Goal: Task Accomplishment & Management: Manage account settings

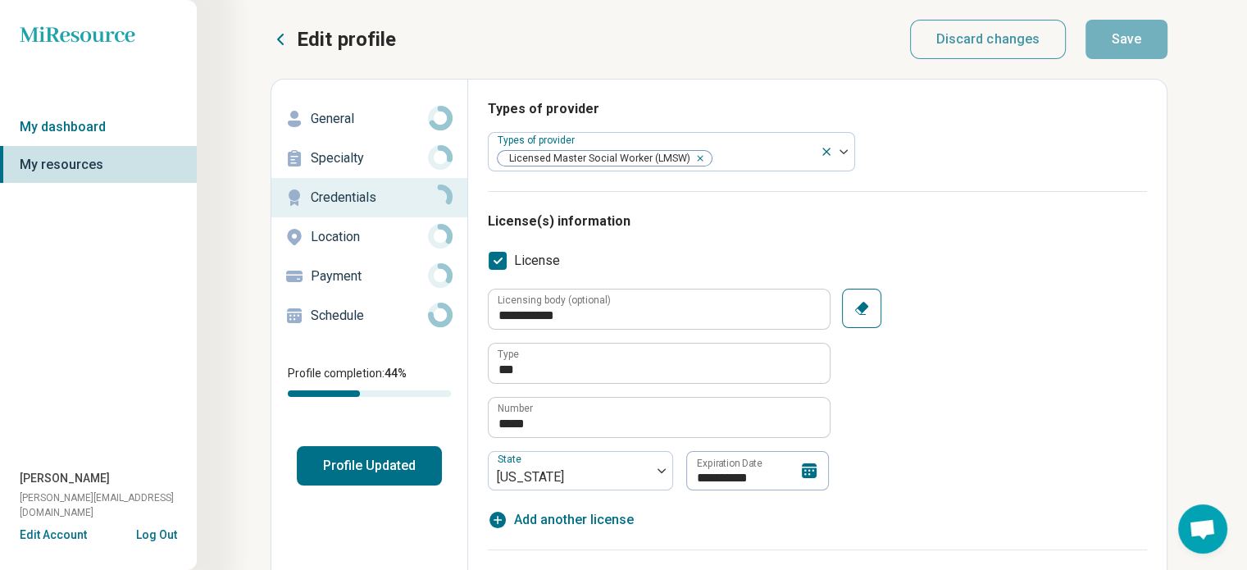
click at [1119, 214] on h3 "License(s) information" at bounding box center [817, 221] width 659 height 20
click at [808, 468] on icon at bounding box center [809, 470] width 15 height 15
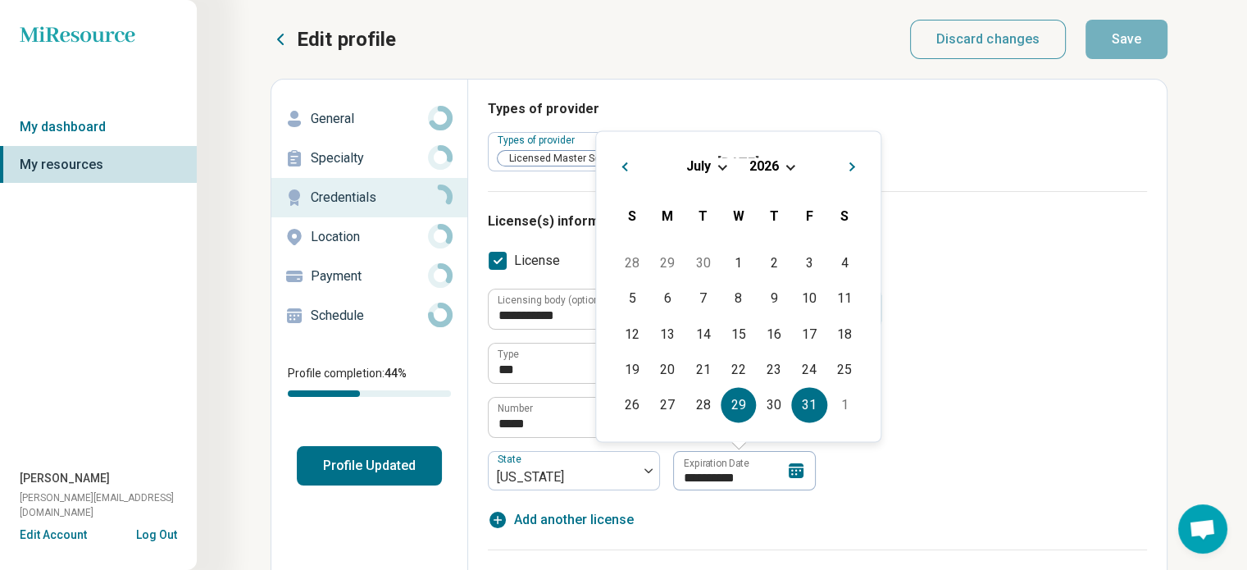
click at [810, 407] on div "31" at bounding box center [809, 404] width 35 height 35
type textarea "*"
type input "**********"
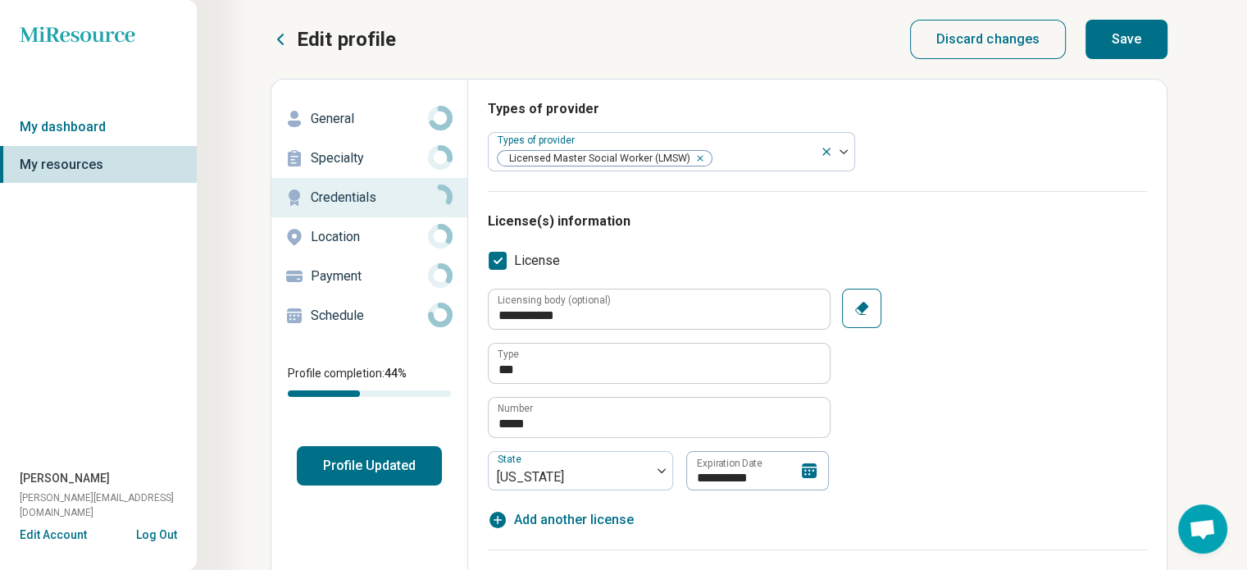
click at [399, 468] on button "Profile Updated" at bounding box center [369, 465] width 145 height 39
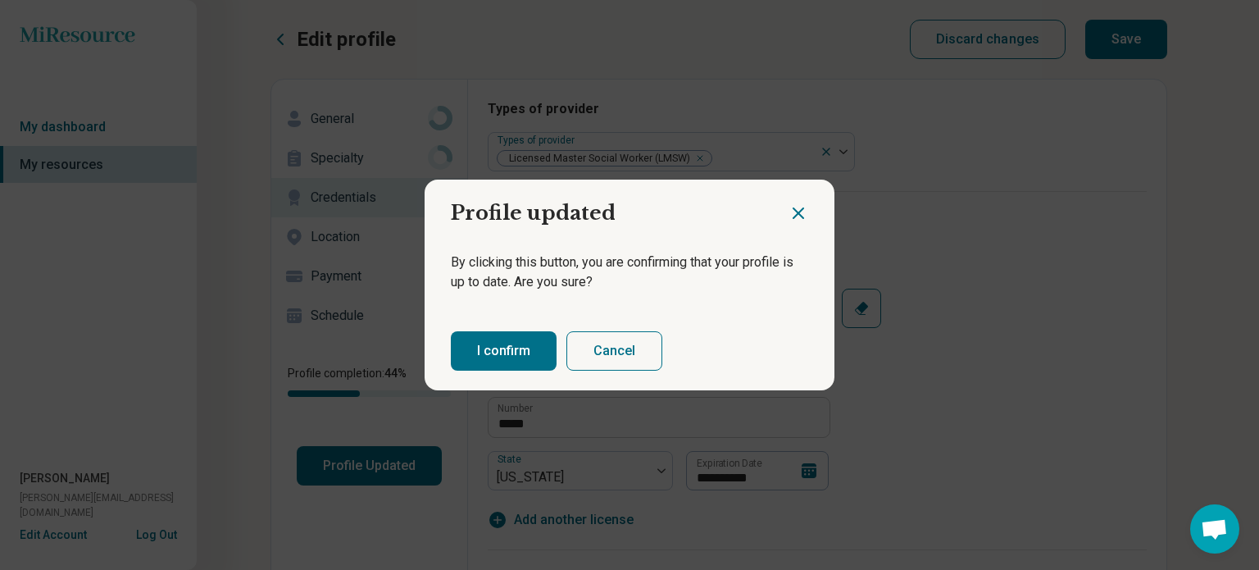
click at [492, 357] on button "I confirm" at bounding box center [504, 350] width 106 height 39
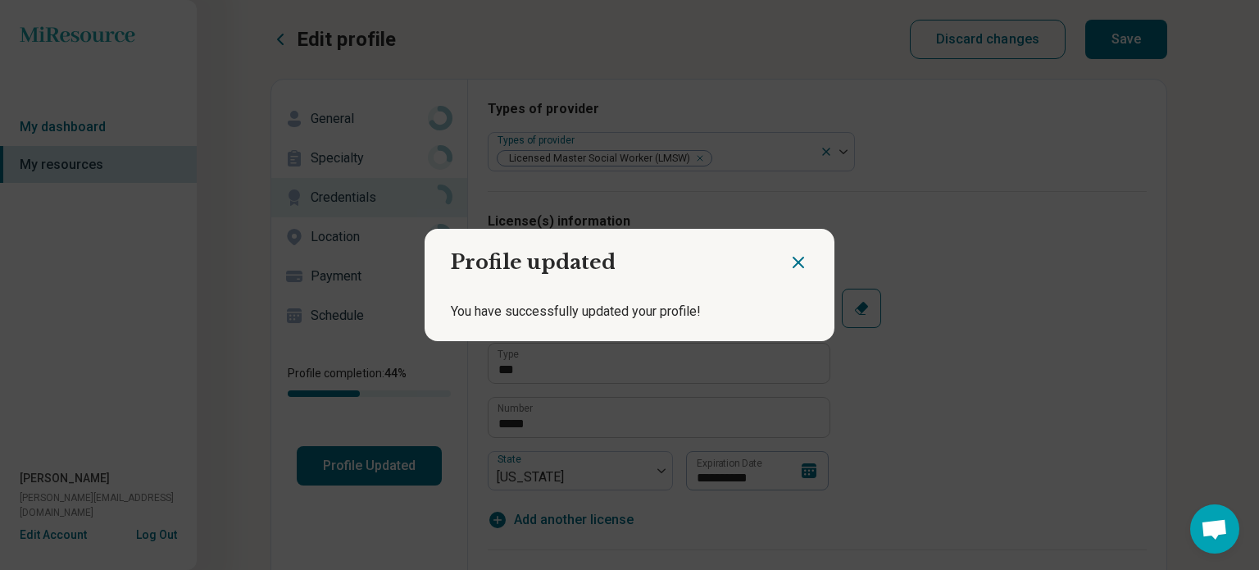
click at [794, 261] on icon "Close dialog" at bounding box center [799, 262] width 20 height 20
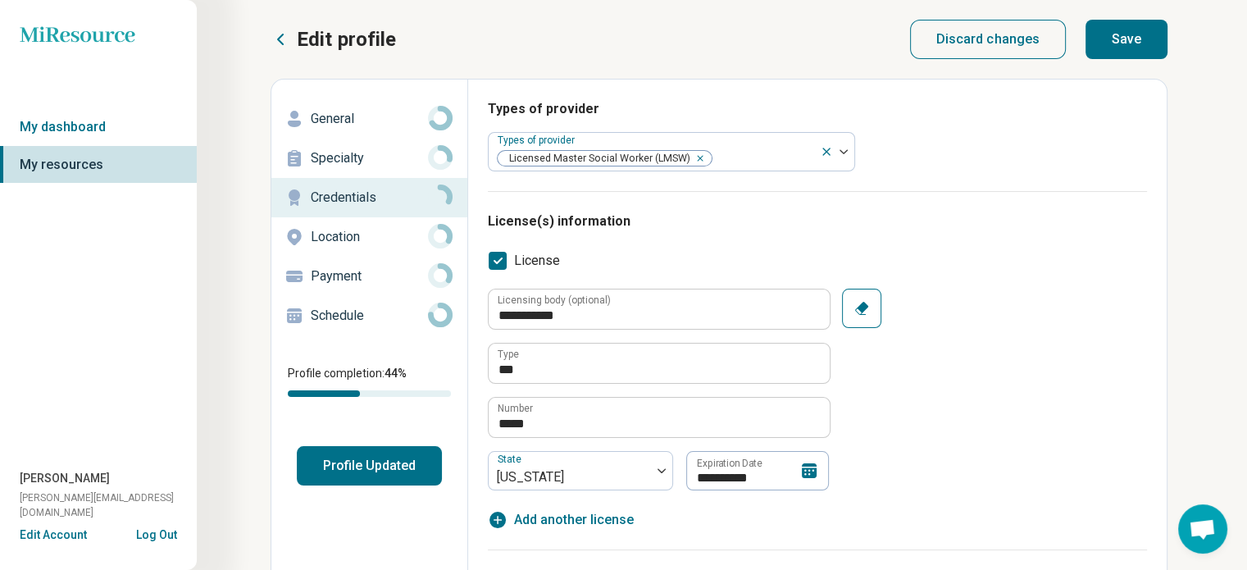
click at [1121, 44] on button "Save" at bounding box center [1126, 39] width 82 height 39
type textarea "*"
click at [80, 130] on link "My dashboard" at bounding box center [98, 127] width 197 height 38
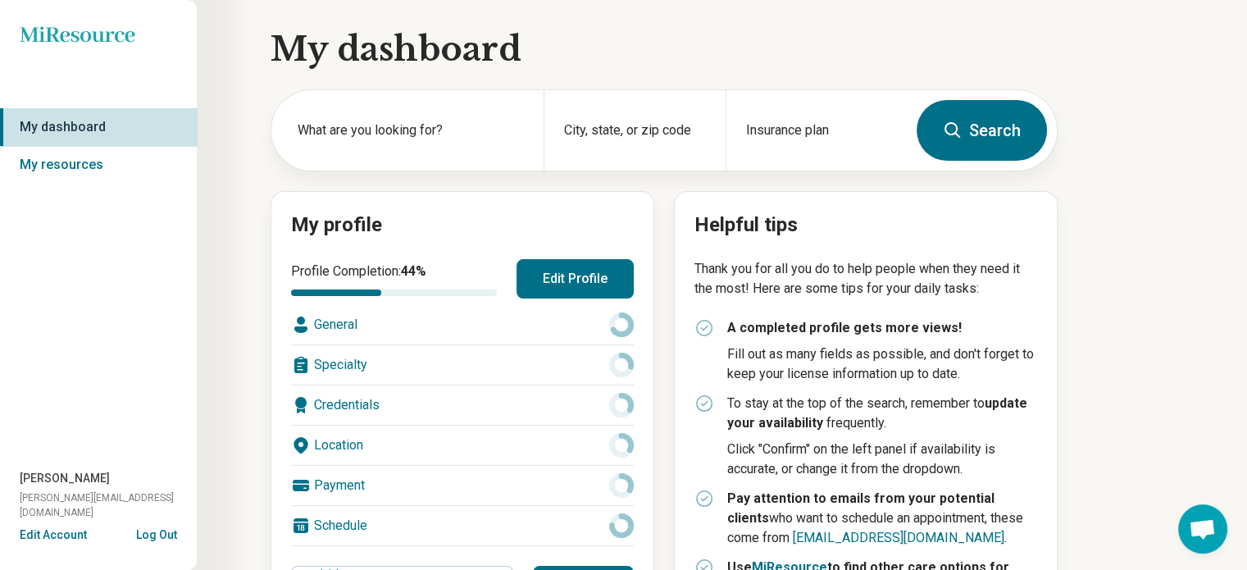
click at [68, 32] on icon at bounding box center [77, 34] width 115 height 16
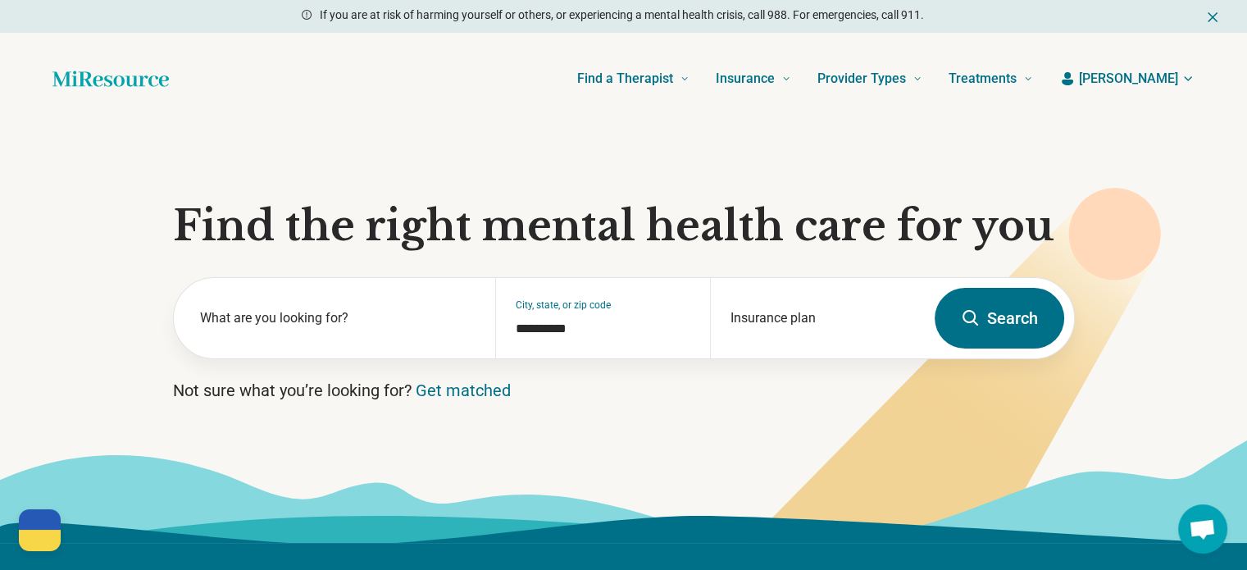
click at [1185, 81] on icon "button" at bounding box center [1187, 78] width 13 height 13
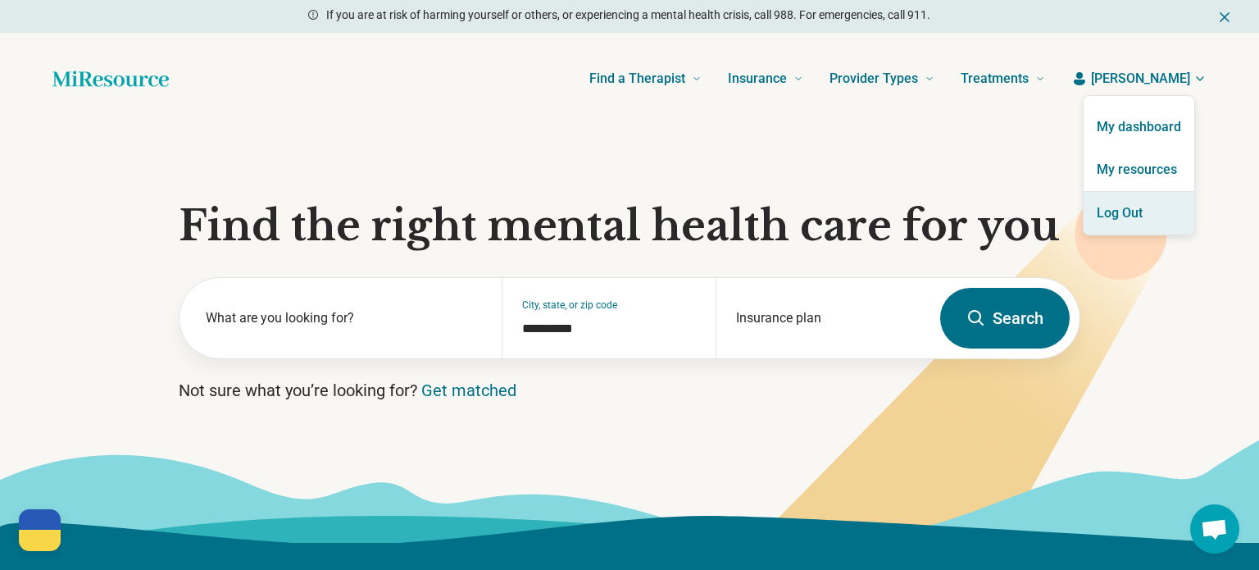
click at [1109, 206] on button "Log Out" at bounding box center [1139, 213] width 111 height 43
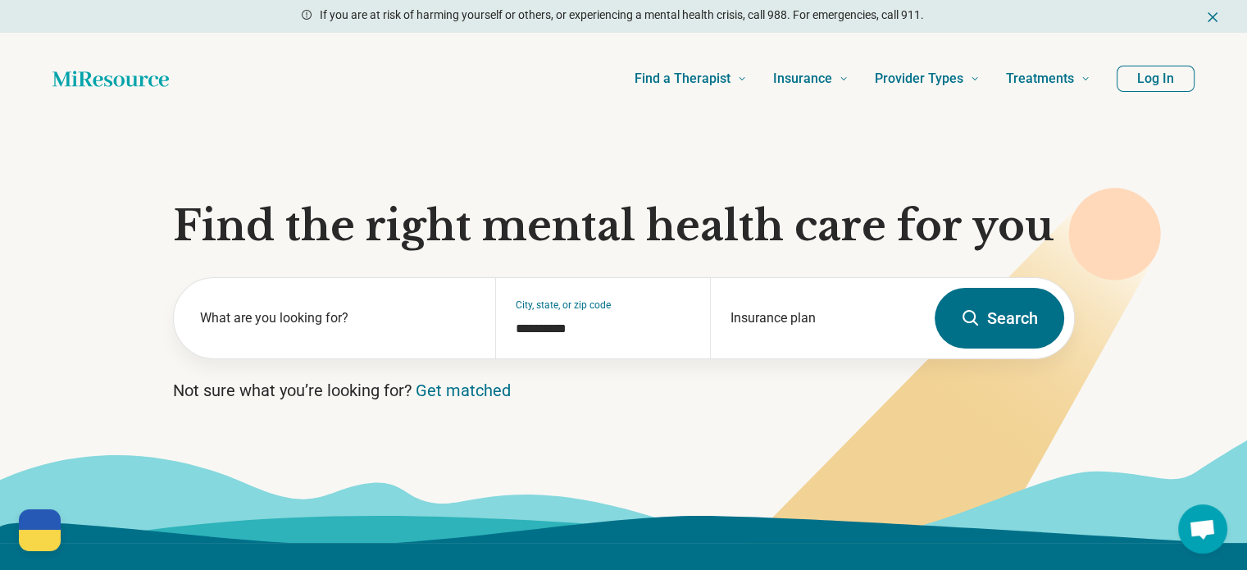
click at [1153, 81] on button "Log In" at bounding box center [1155, 79] width 78 height 26
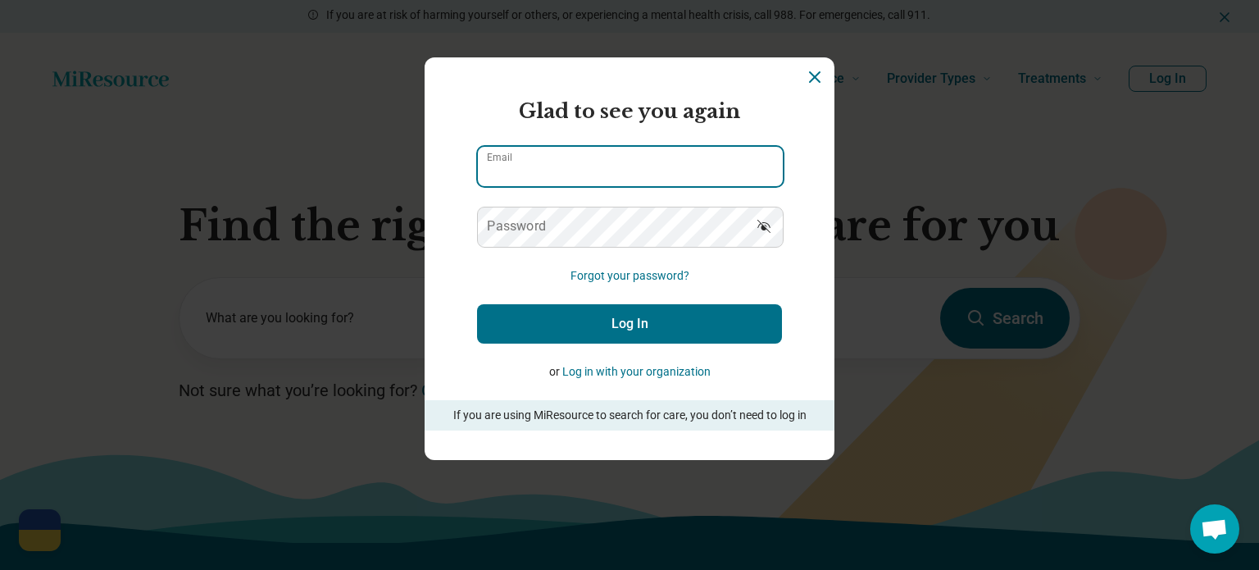
type input "**********"
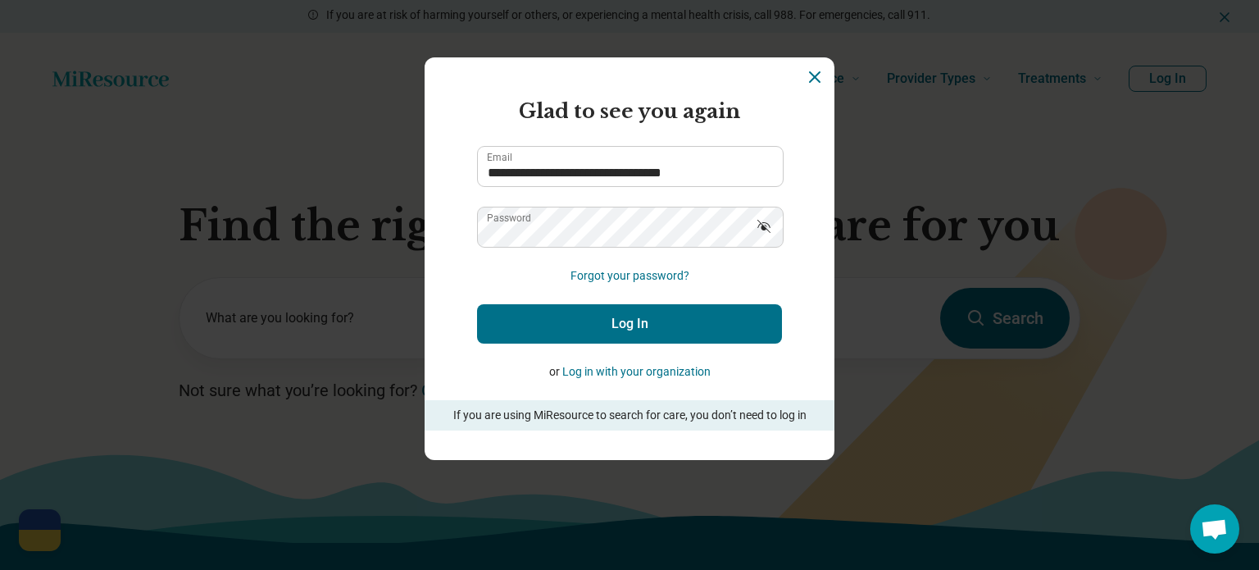
click at [609, 311] on button "Log In" at bounding box center [629, 323] width 305 height 39
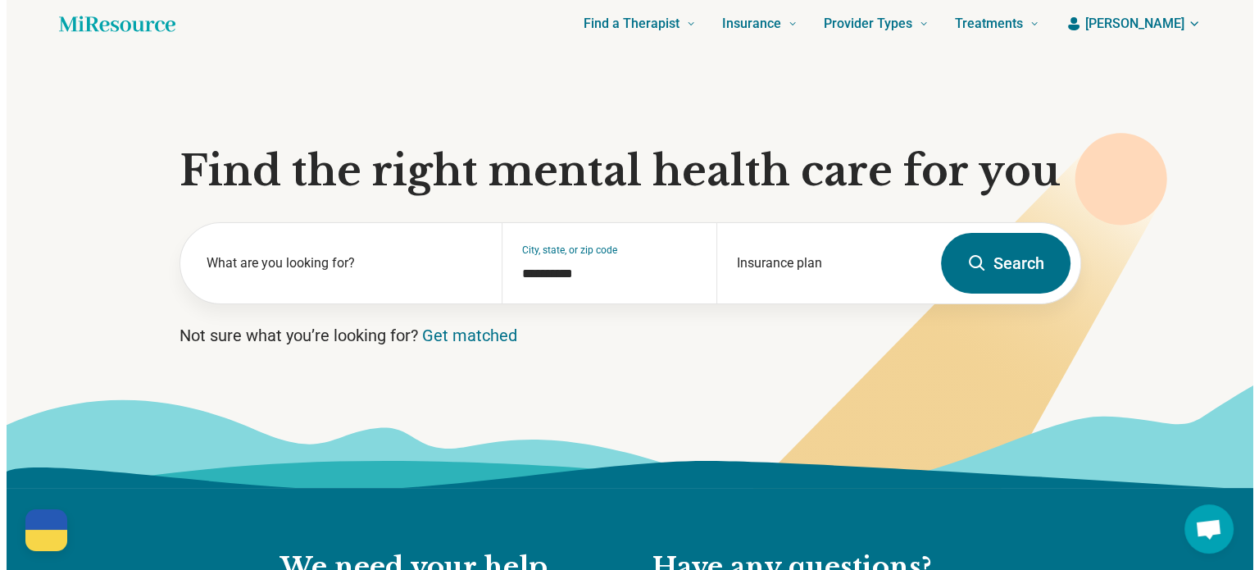
scroll to position [47, 0]
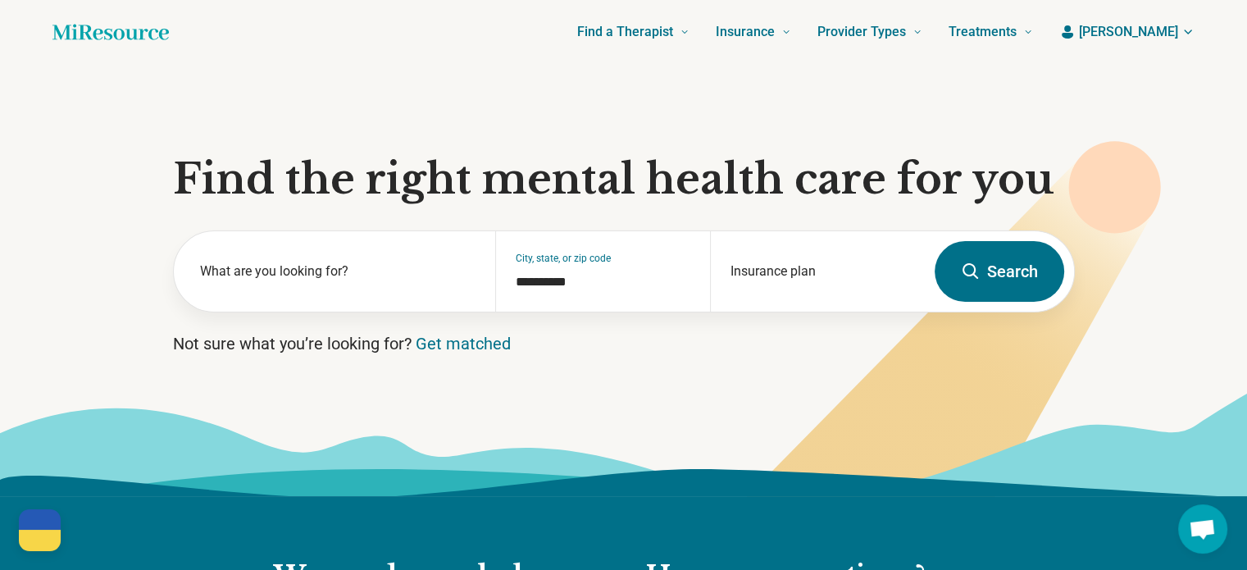
click at [1194, 31] on header "Find a Therapist Mental Health Conditions [MEDICAL_DATA] Anxiety [MEDICAL_DATA]…" at bounding box center [623, 32] width 1194 height 66
click at [1187, 34] on icon "button" at bounding box center [1187, 31] width 13 height 13
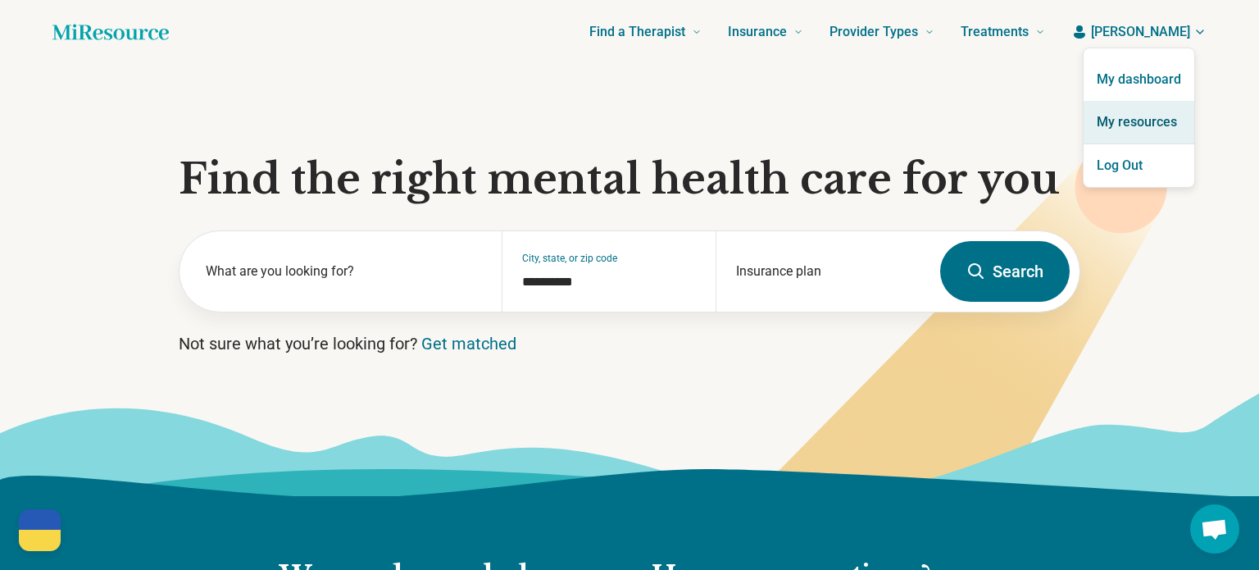
click at [1162, 113] on link "My resources" at bounding box center [1139, 122] width 111 height 43
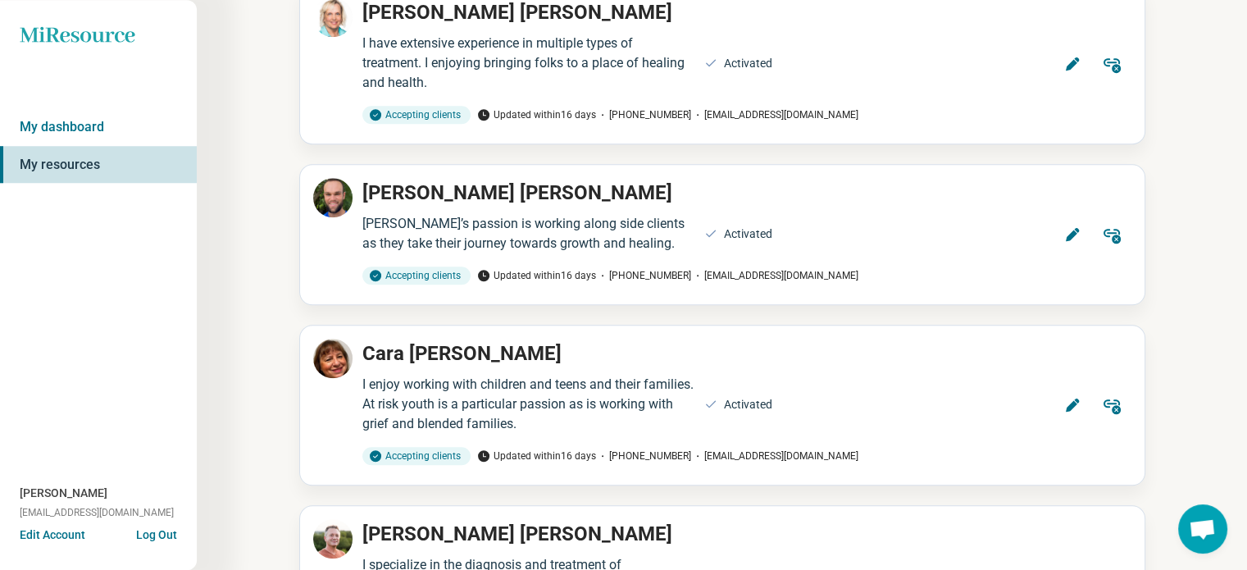
scroll to position [1562, 0]
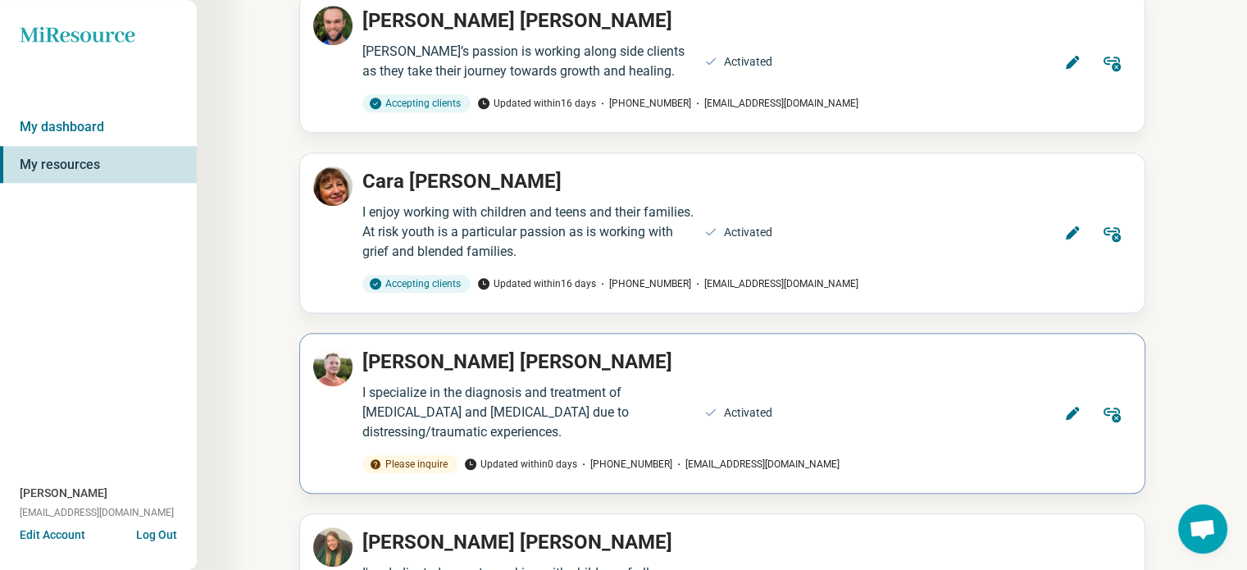
click at [1071, 412] on icon at bounding box center [1071, 413] width 13 height 13
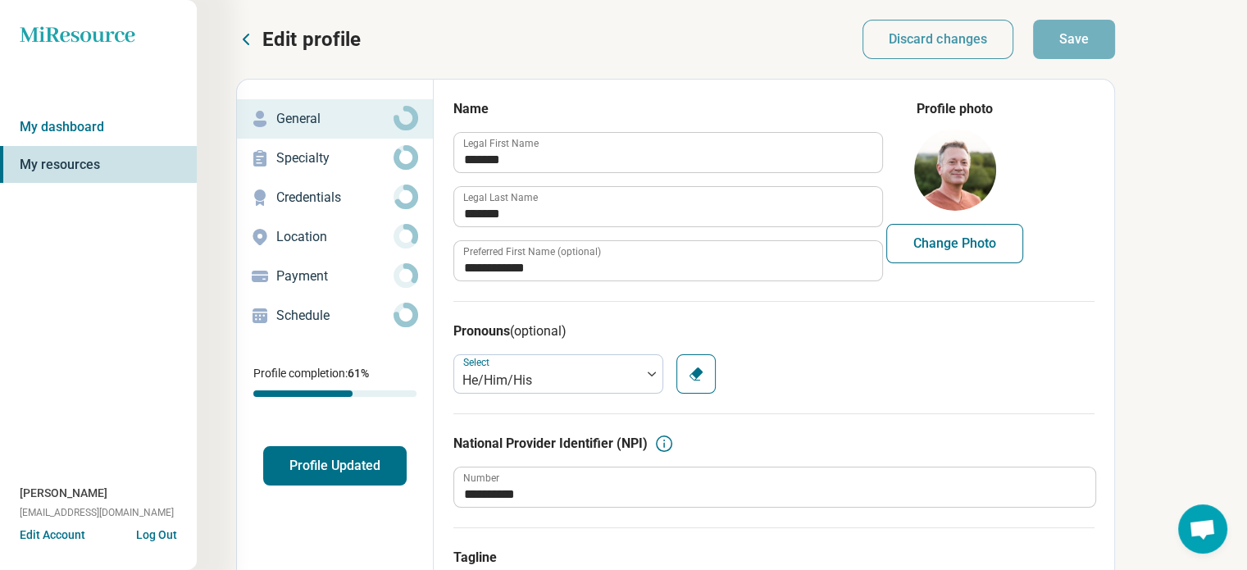
click at [331, 202] on p "Credentials" at bounding box center [334, 198] width 117 height 20
type textarea "*"
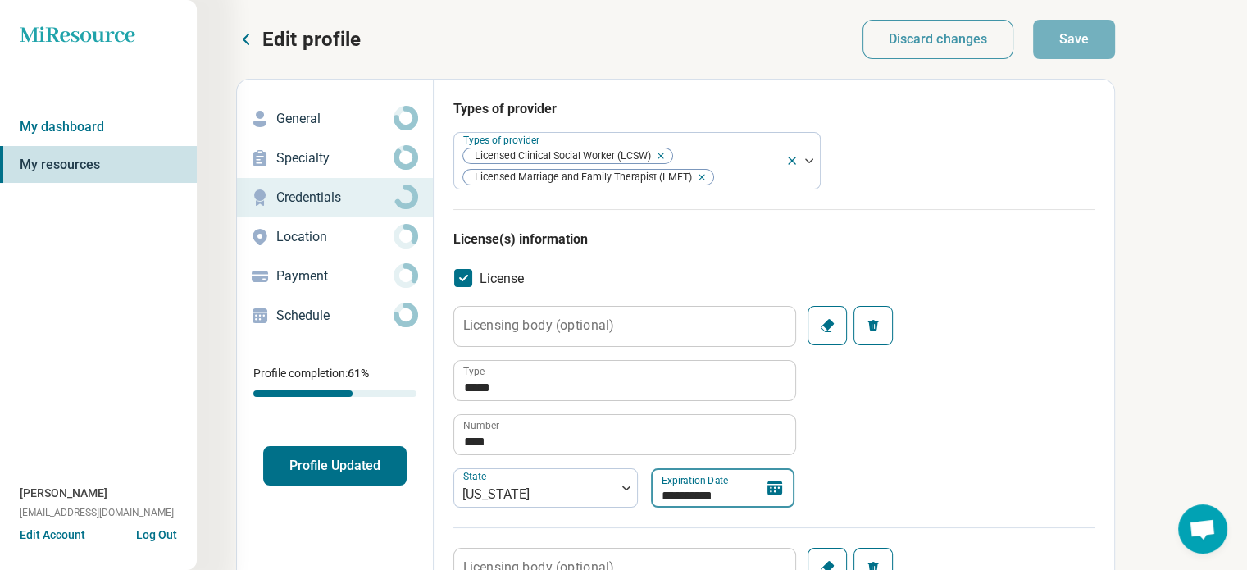
click at [721, 490] on input "**********" at bounding box center [722, 487] width 143 height 39
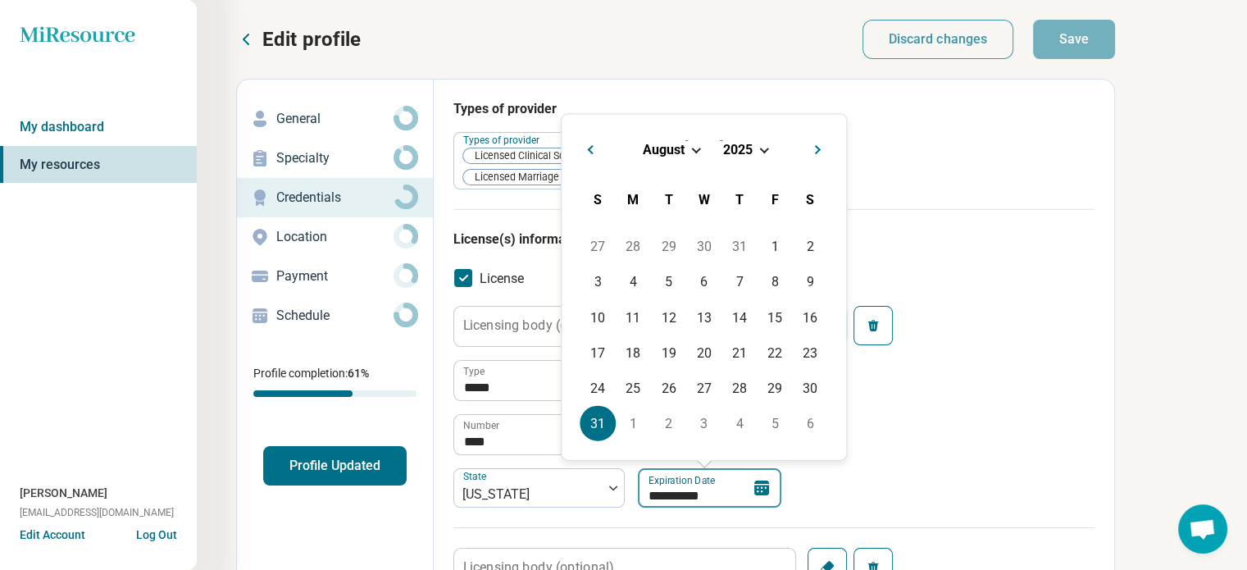
type input "*********"
type textarea "*"
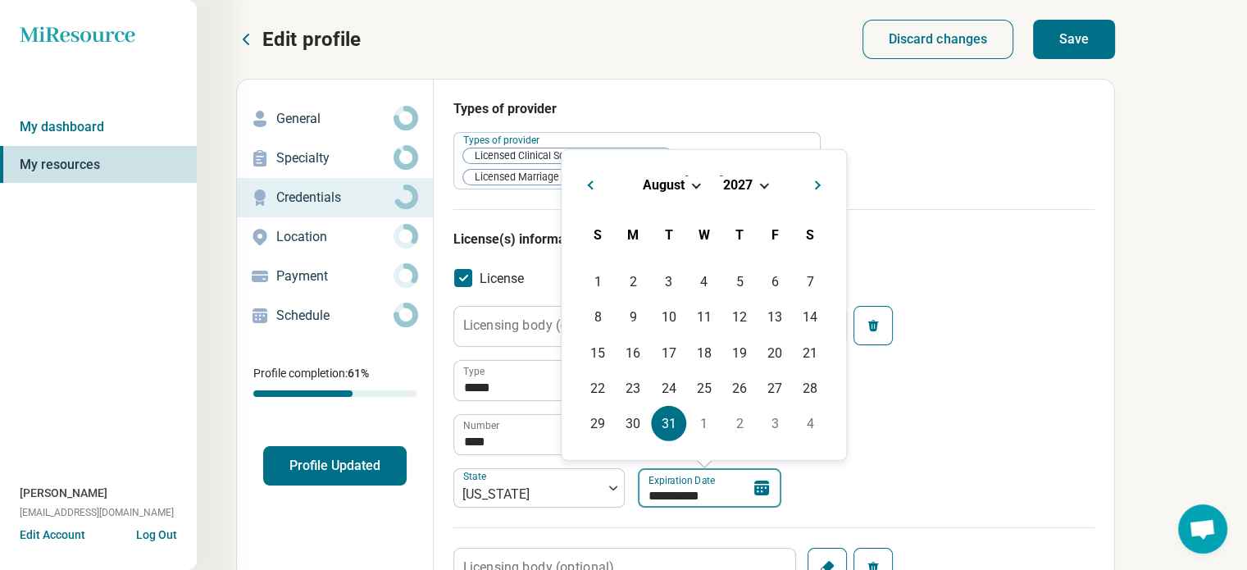
type input "**********"
click at [352, 466] on button "Profile Updated" at bounding box center [334, 465] width 143 height 39
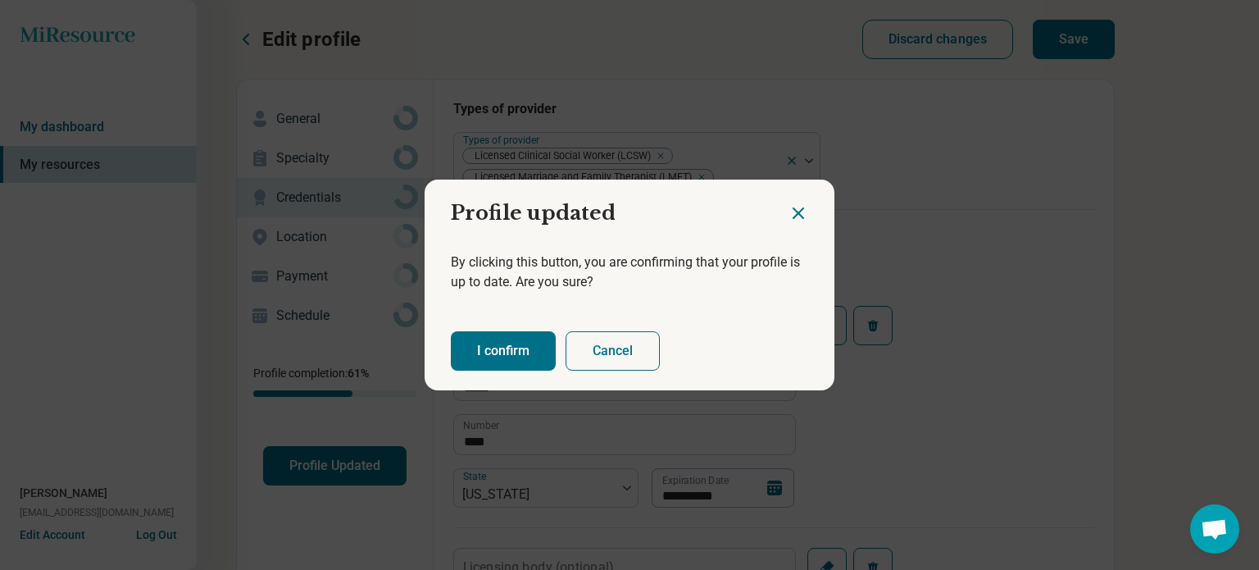
click at [485, 352] on button "I confirm" at bounding box center [503, 350] width 105 height 39
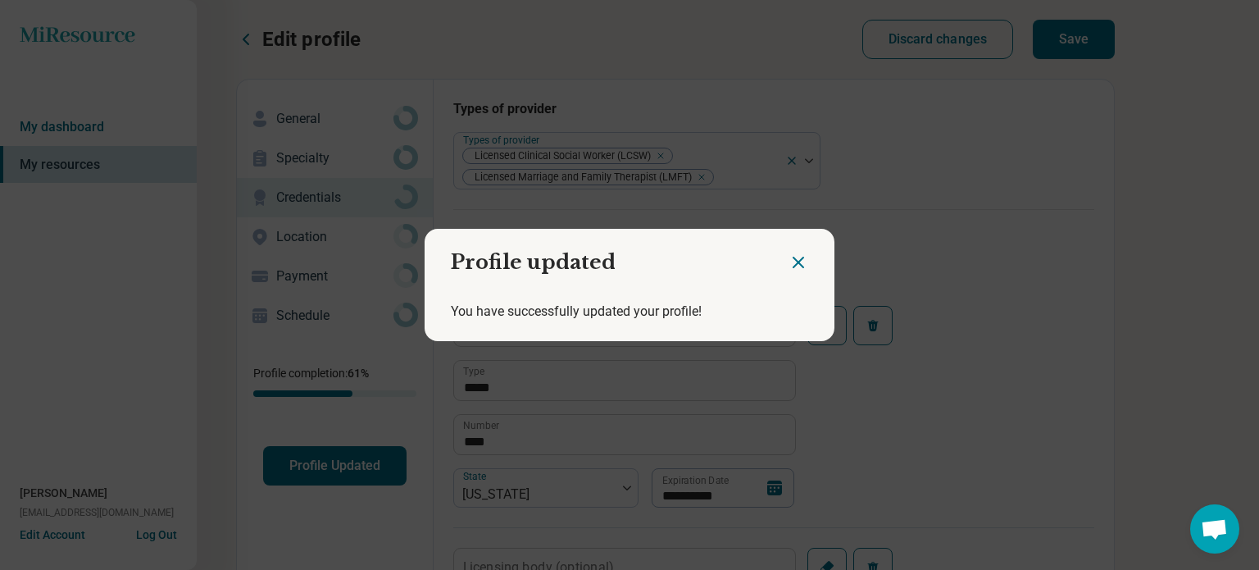
click at [794, 264] on icon "Close dialog" at bounding box center [799, 262] width 10 height 10
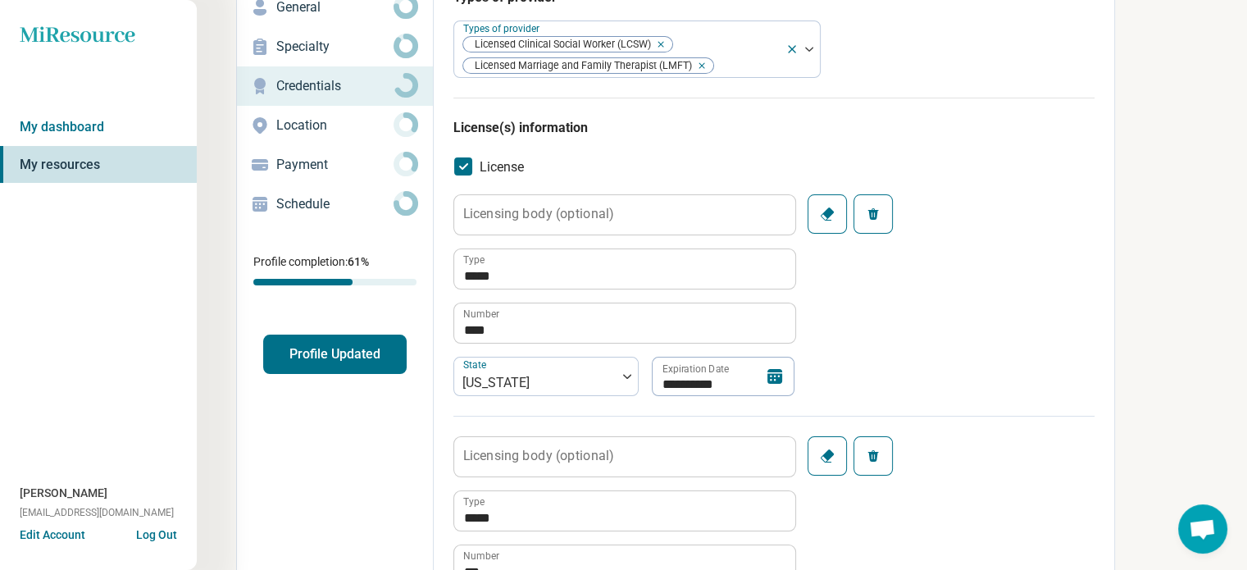
scroll to position [263, 0]
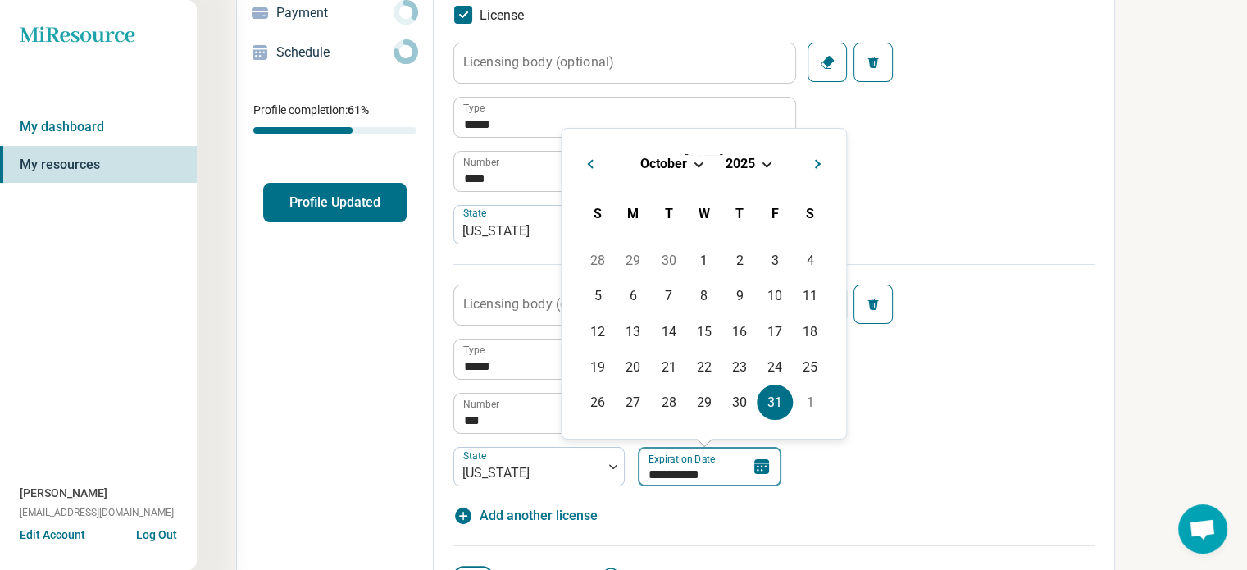
click at [723, 471] on input "**********" at bounding box center [709, 466] width 143 height 39
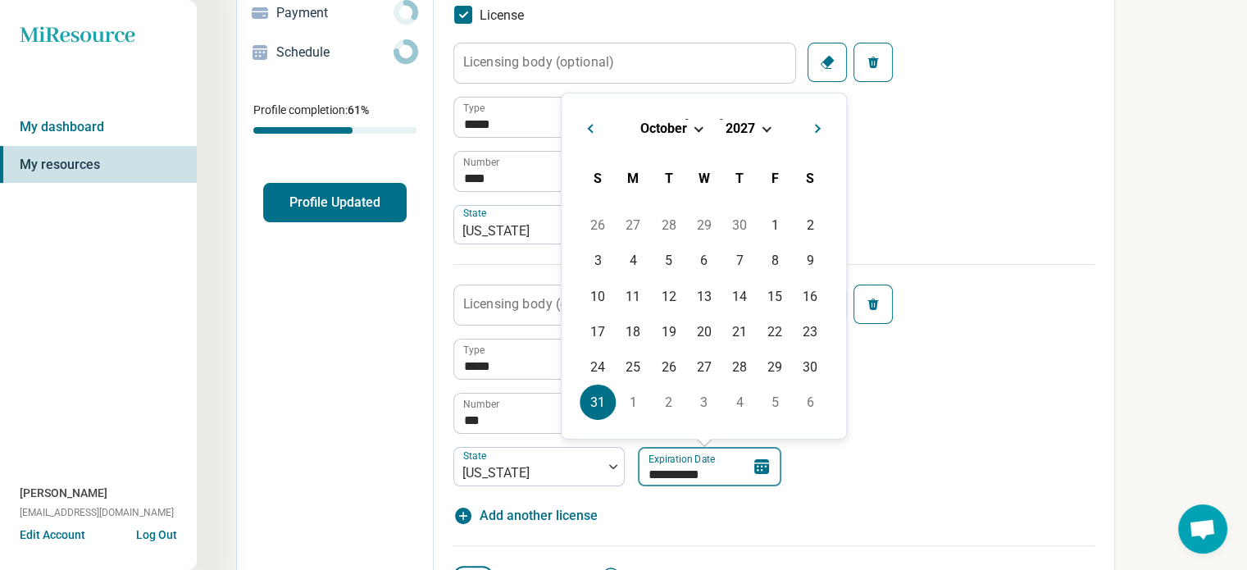
type input "**********"
click at [347, 209] on button "Profile Updated" at bounding box center [334, 202] width 143 height 39
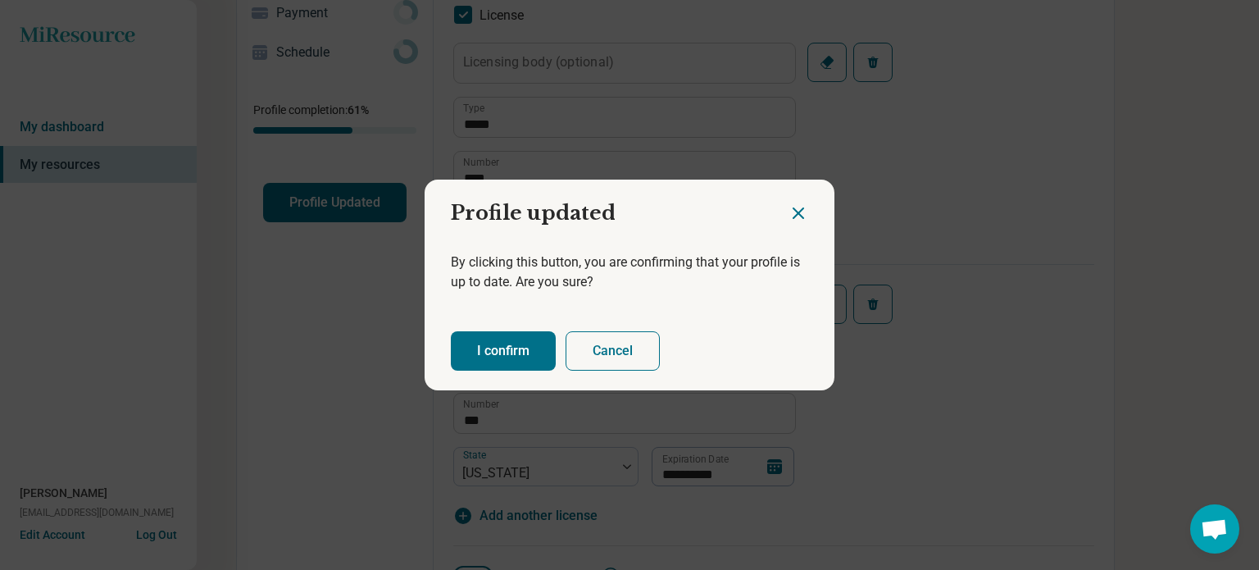
click at [471, 348] on button "I confirm" at bounding box center [503, 350] width 105 height 39
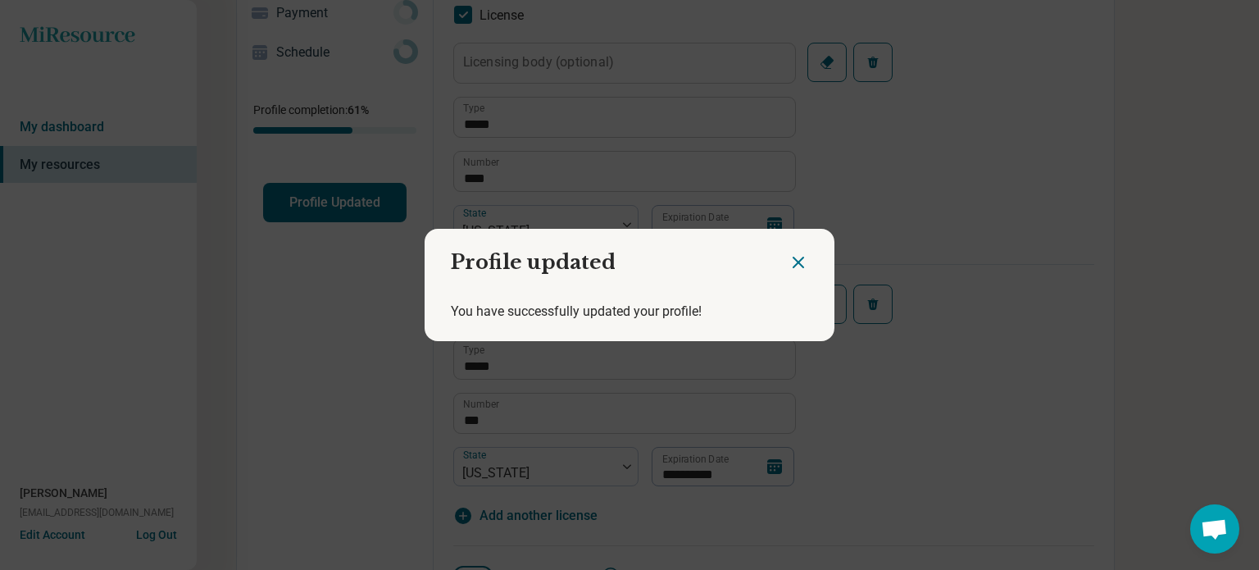
click at [795, 261] on icon "Close dialog" at bounding box center [799, 262] width 20 height 20
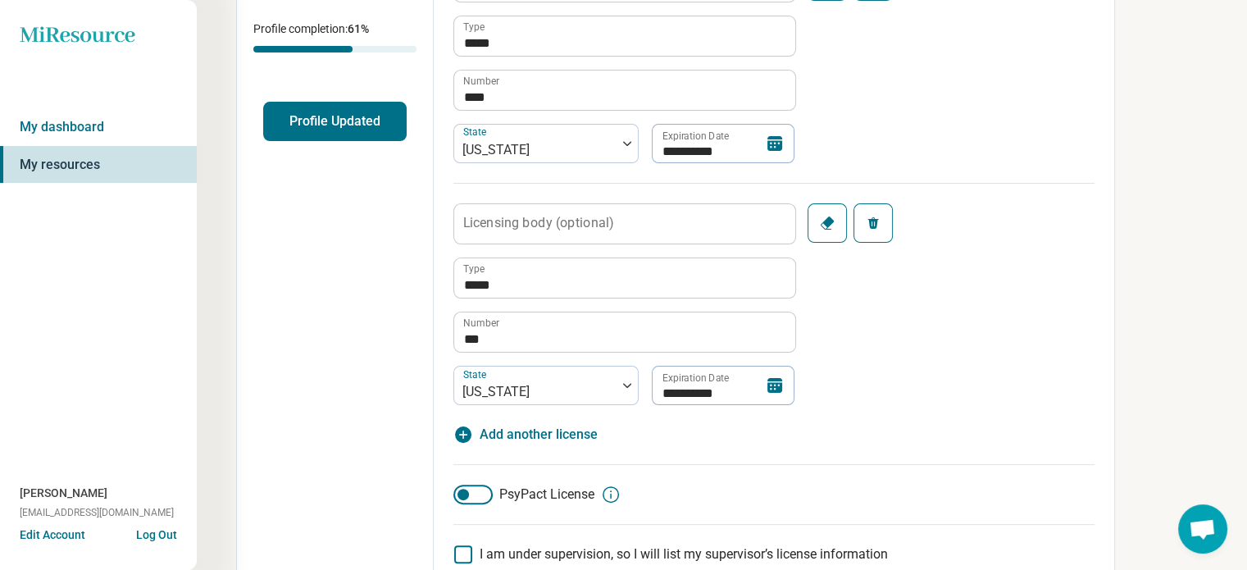
scroll to position [0, 0]
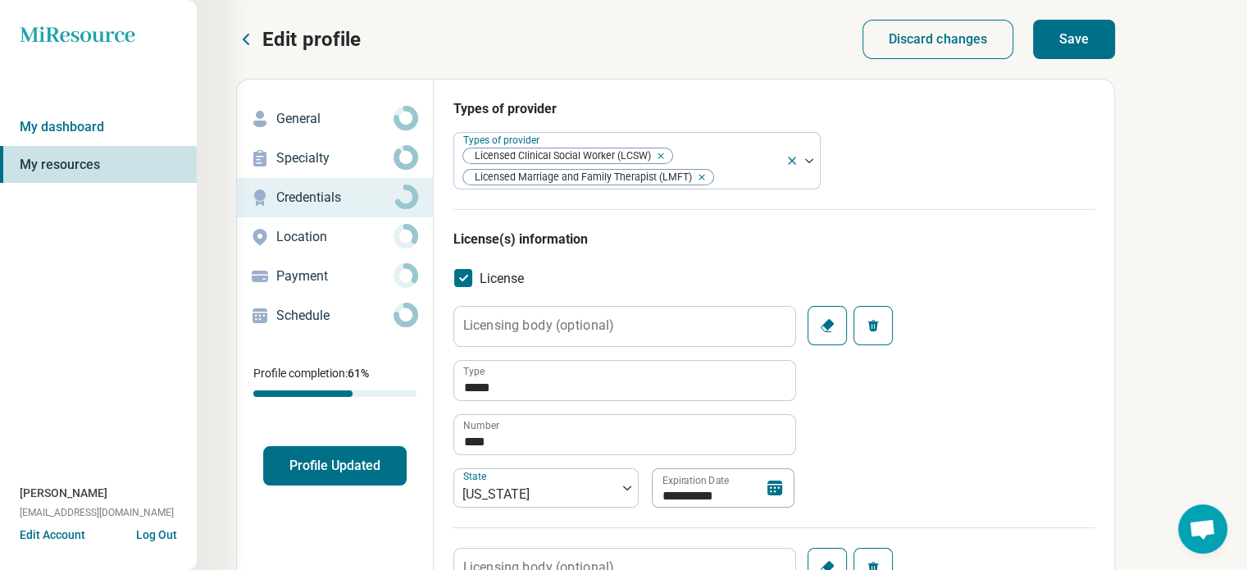
click at [1084, 46] on button "Save" at bounding box center [1074, 39] width 82 height 39
click at [302, 120] on p "General" at bounding box center [334, 119] width 117 height 20
type textarea "*"
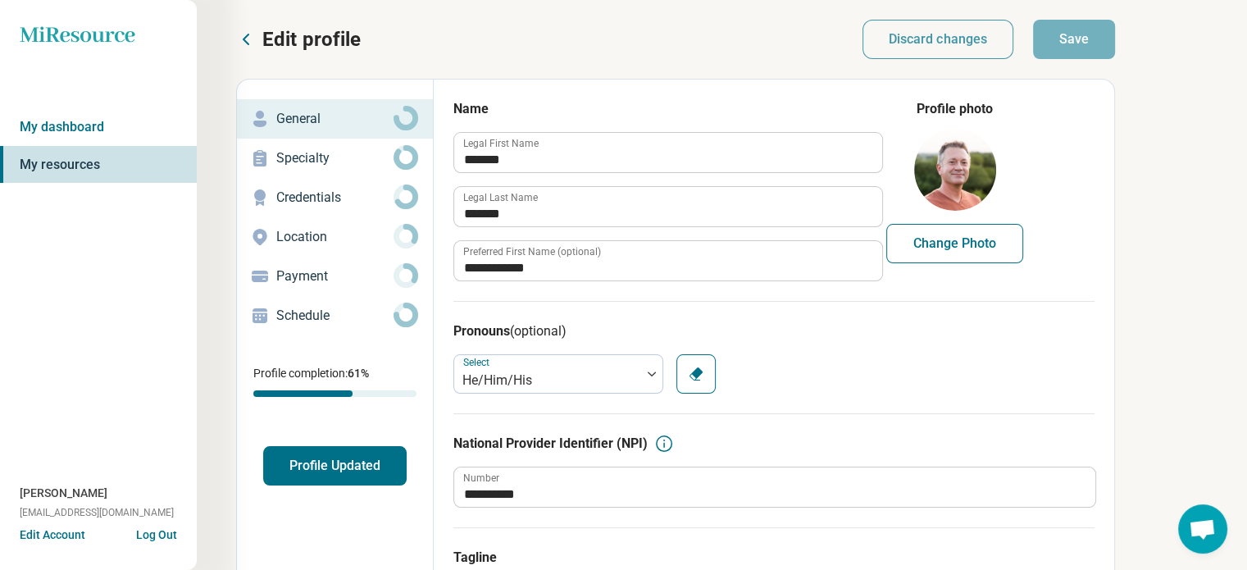
click at [315, 162] on p "Specialty" at bounding box center [334, 158] width 117 height 20
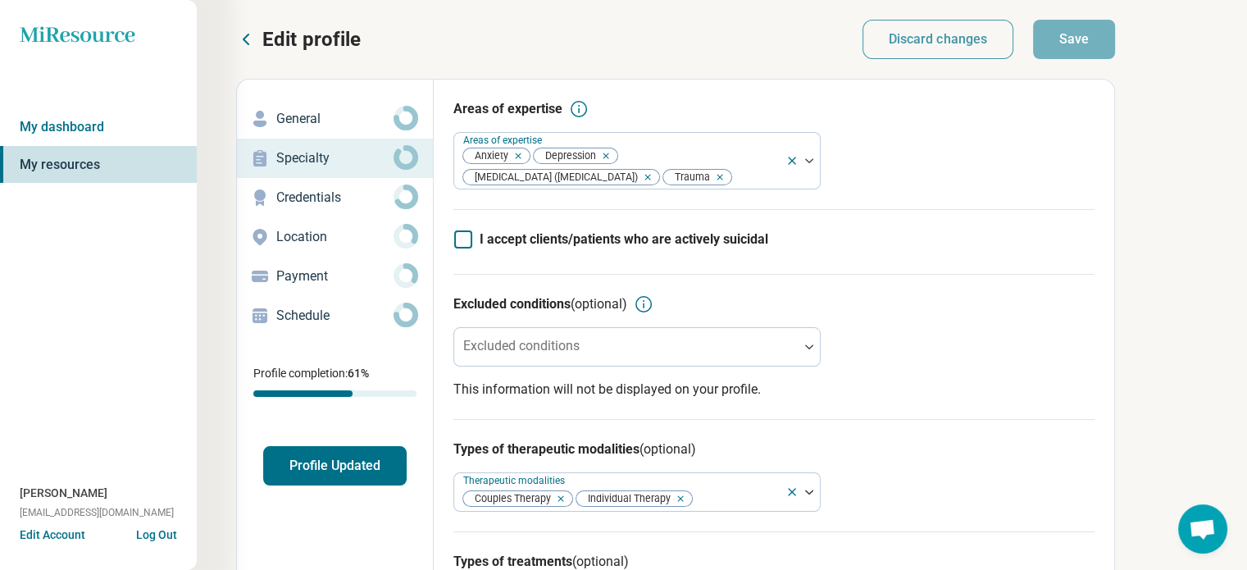
click at [307, 231] on p "Location" at bounding box center [334, 237] width 117 height 20
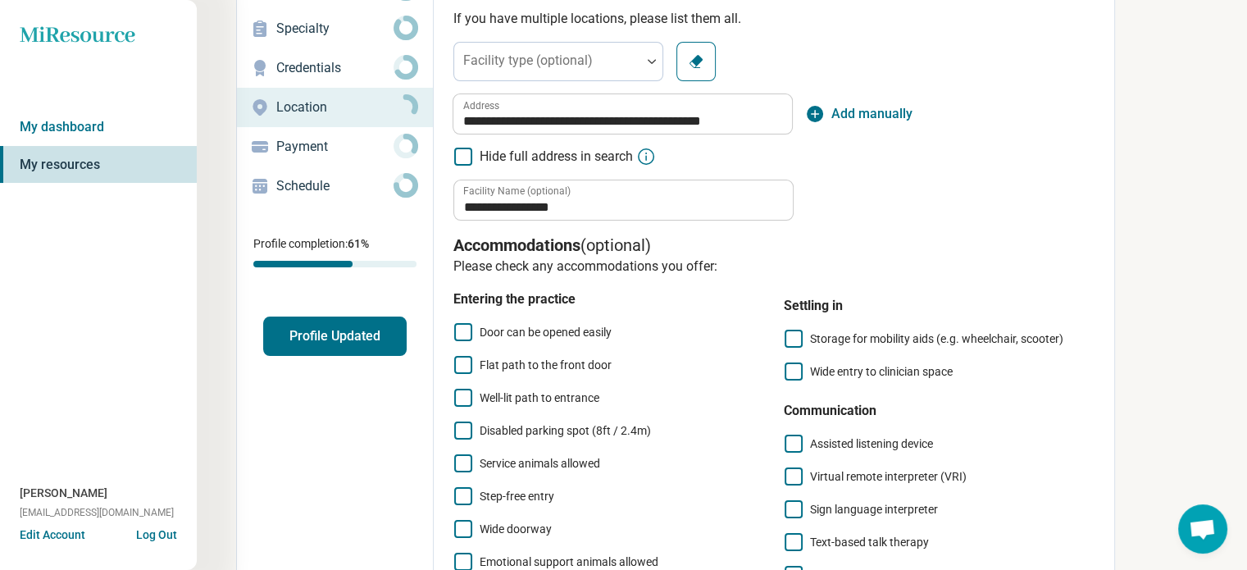
scroll to position [3, 0]
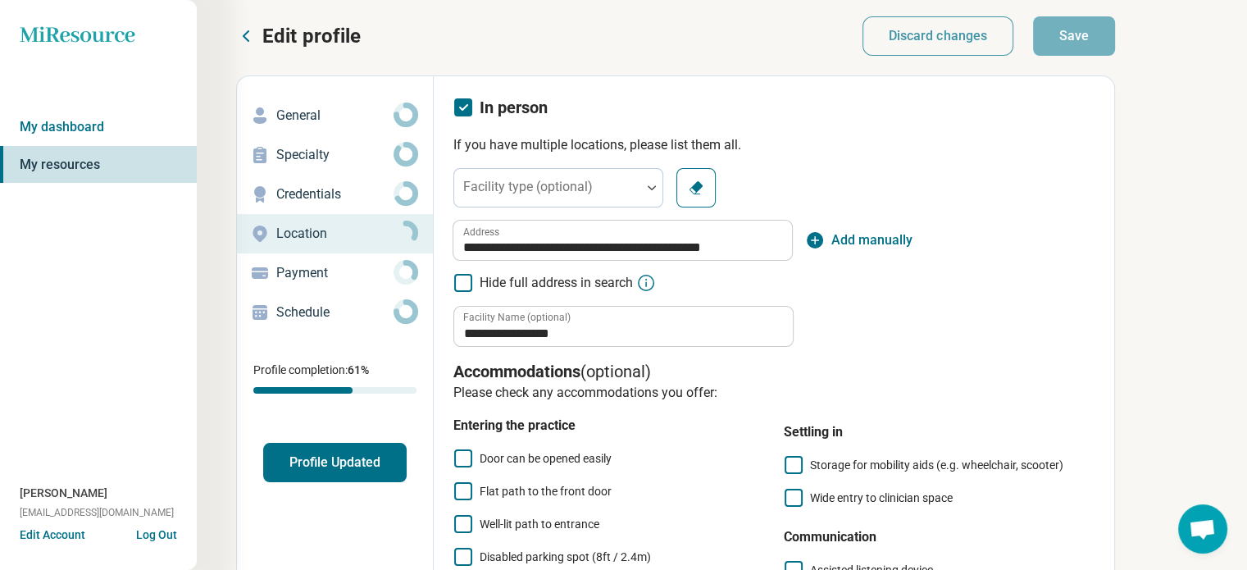
click at [312, 271] on p "Payment" at bounding box center [334, 273] width 117 height 20
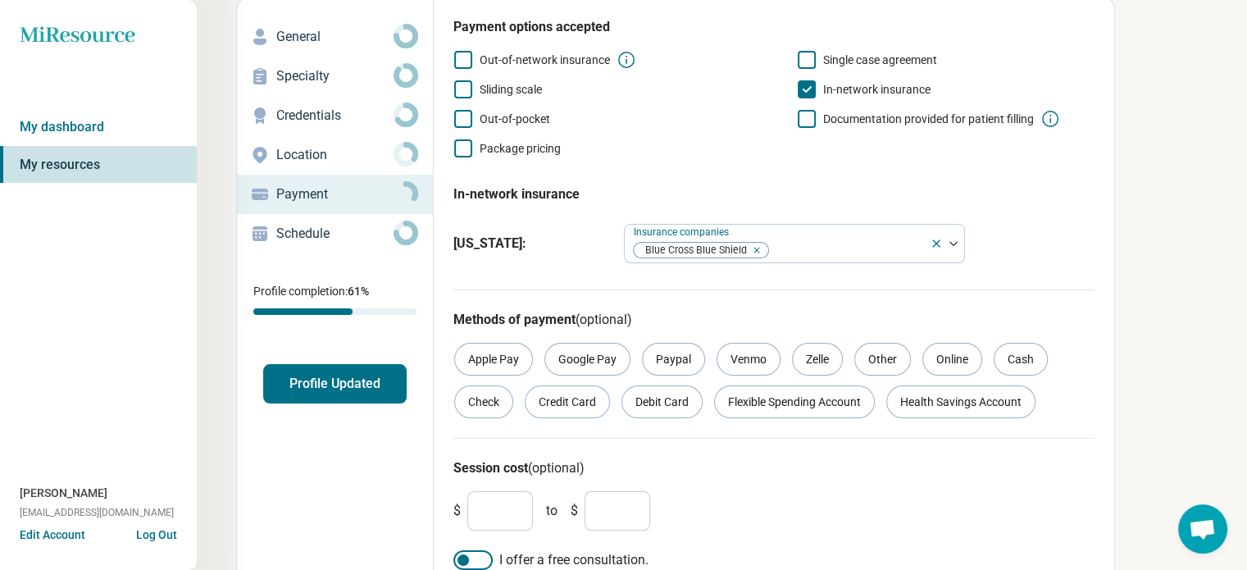
scroll to position [128, 0]
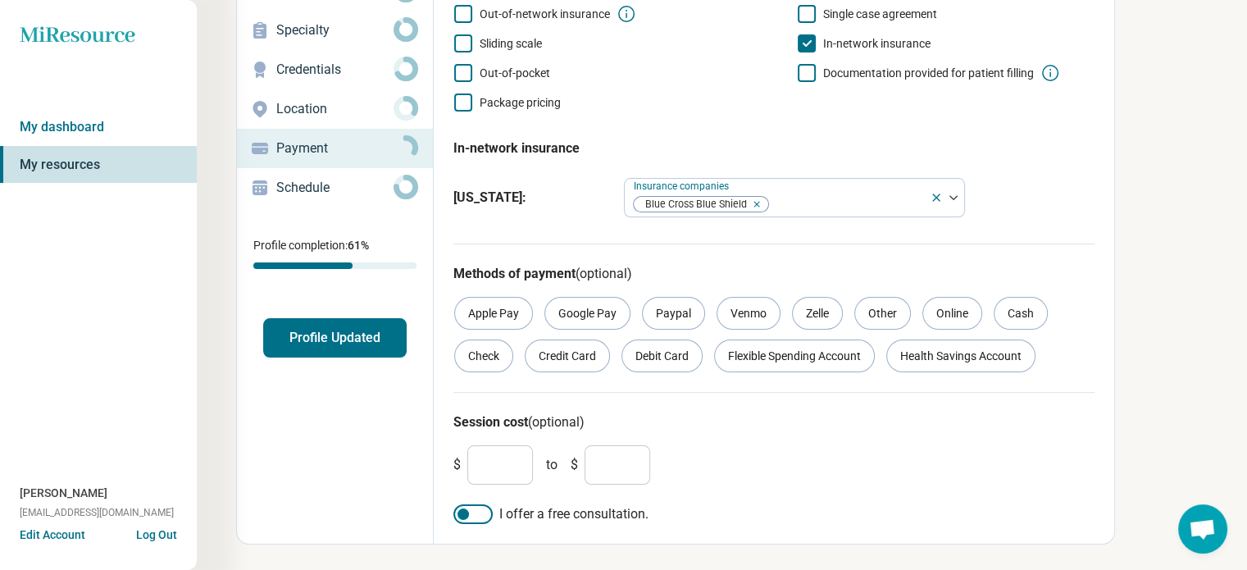
click at [312, 189] on p "Schedule" at bounding box center [334, 188] width 117 height 20
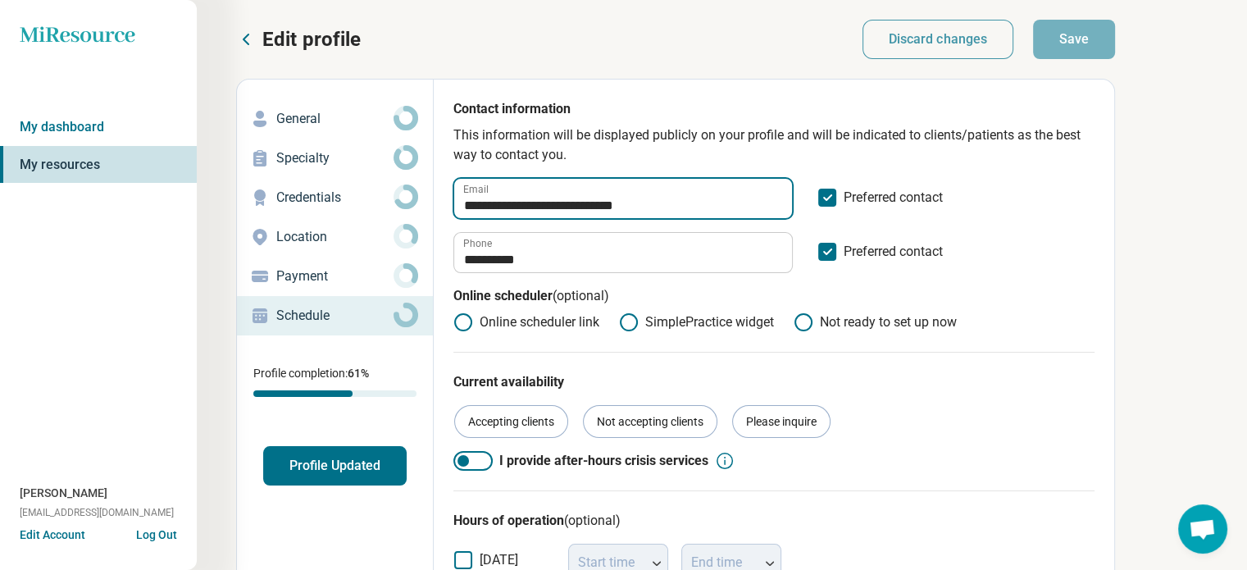
drag, startPoint x: 488, startPoint y: 208, endPoint x: 451, endPoint y: 203, distance: 37.2
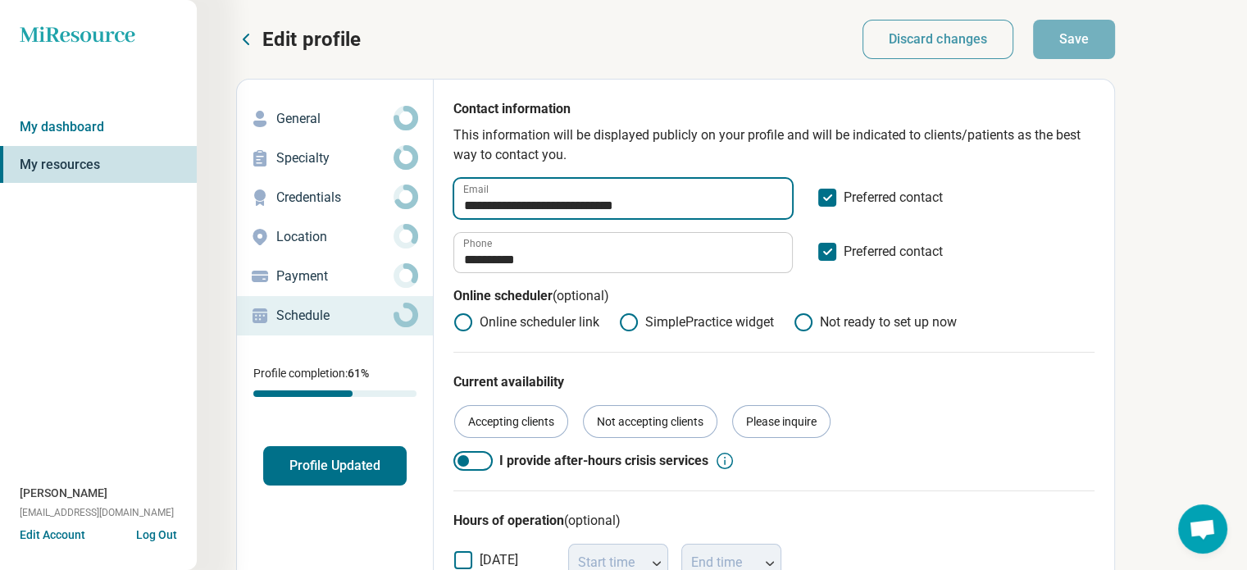
drag, startPoint x: 487, startPoint y: 204, endPoint x: 446, endPoint y: 202, distance: 41.1
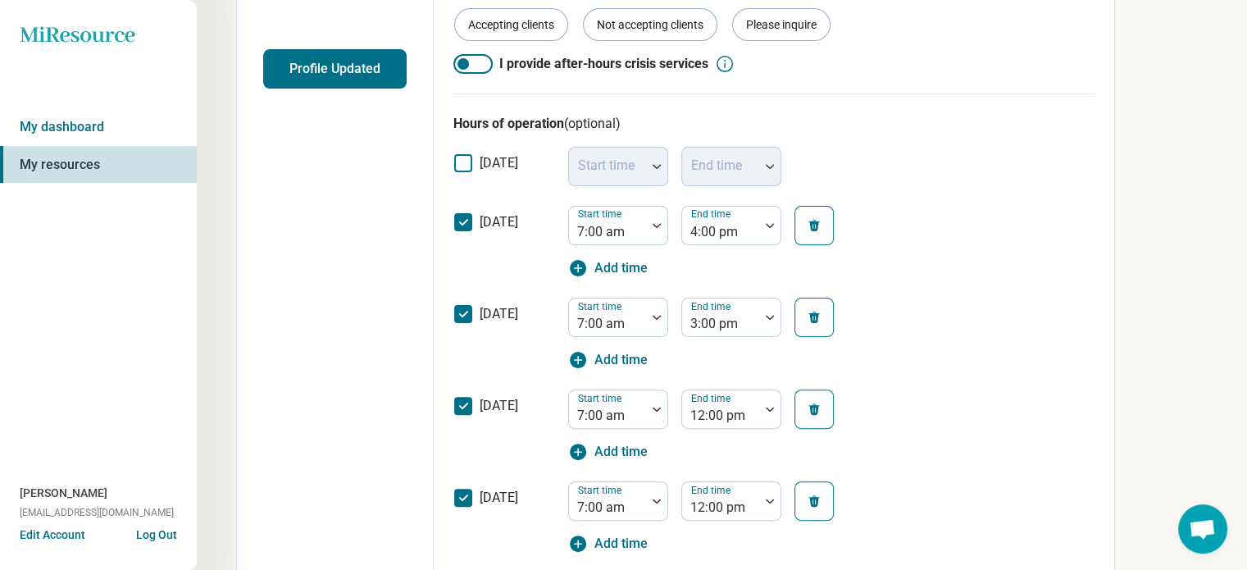
scroll to position [209, 0]
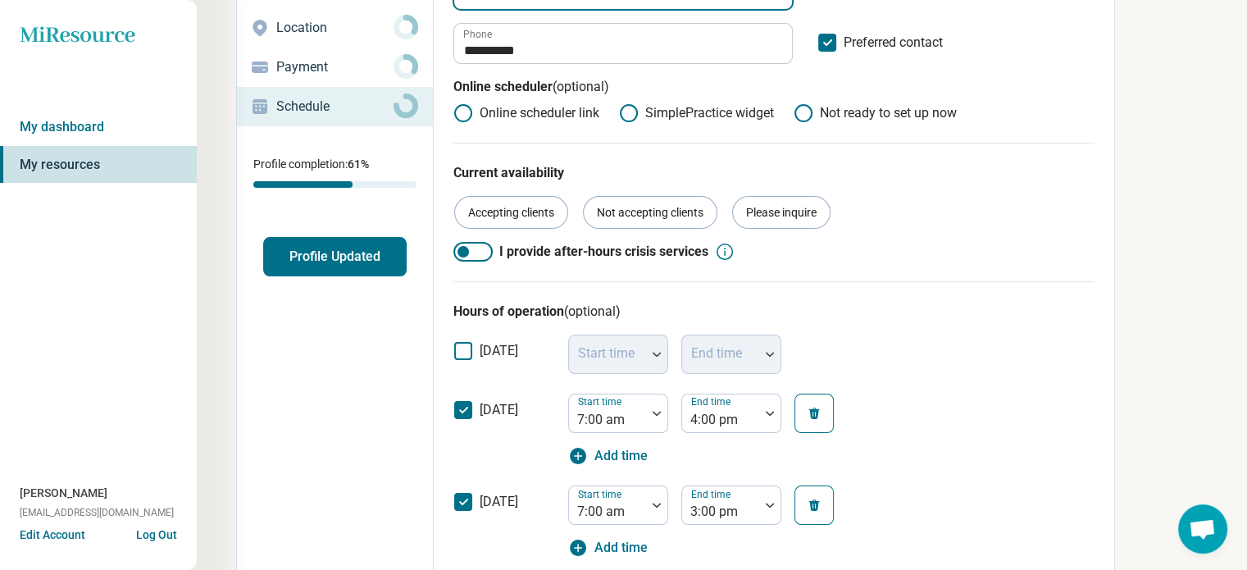
type input "**********"
click at [354, 257] on button "Profile Updated" at bounding box center [334, 256] width 143 height 39
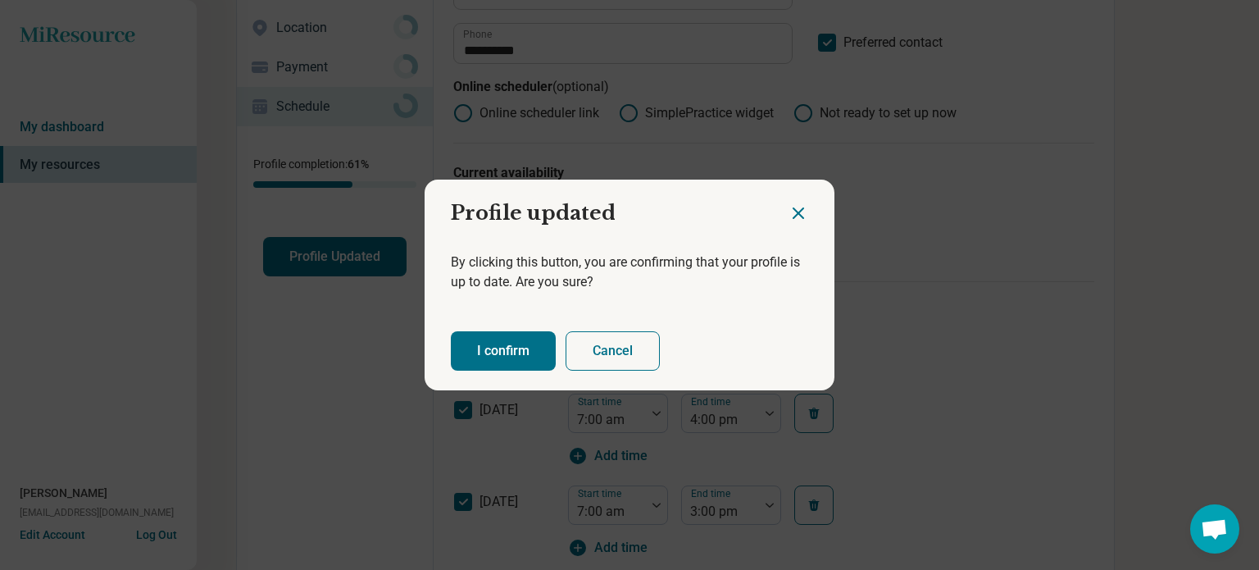
click at [482, 353] on button "I confirm" at bounding box center [503, 350] width 105 height 39
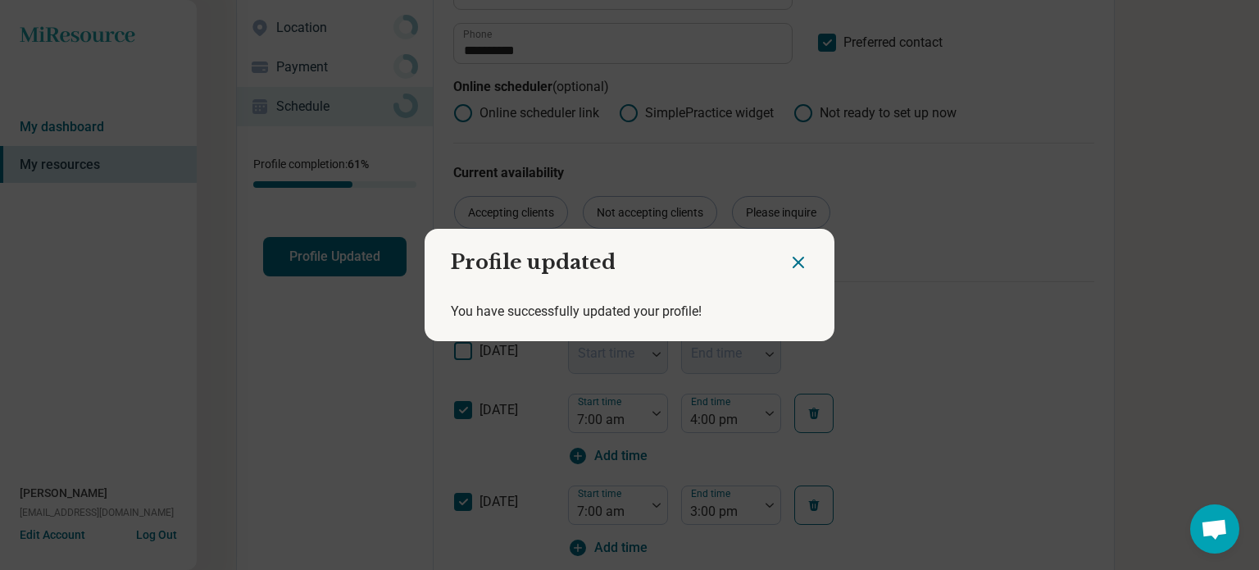
click at [794, 261] on icon "Close dialog" at bounding box center [799, 262] width 10 height 10
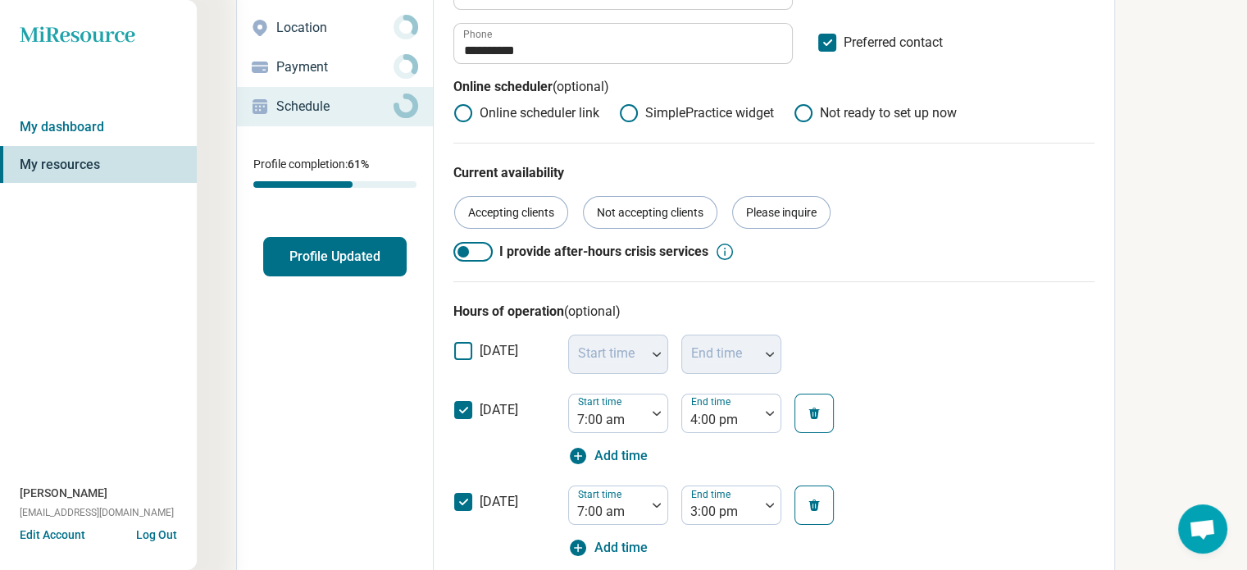
click at [56, 157] on link "My resources" at bounding box center [98, 165] width 197 height 38
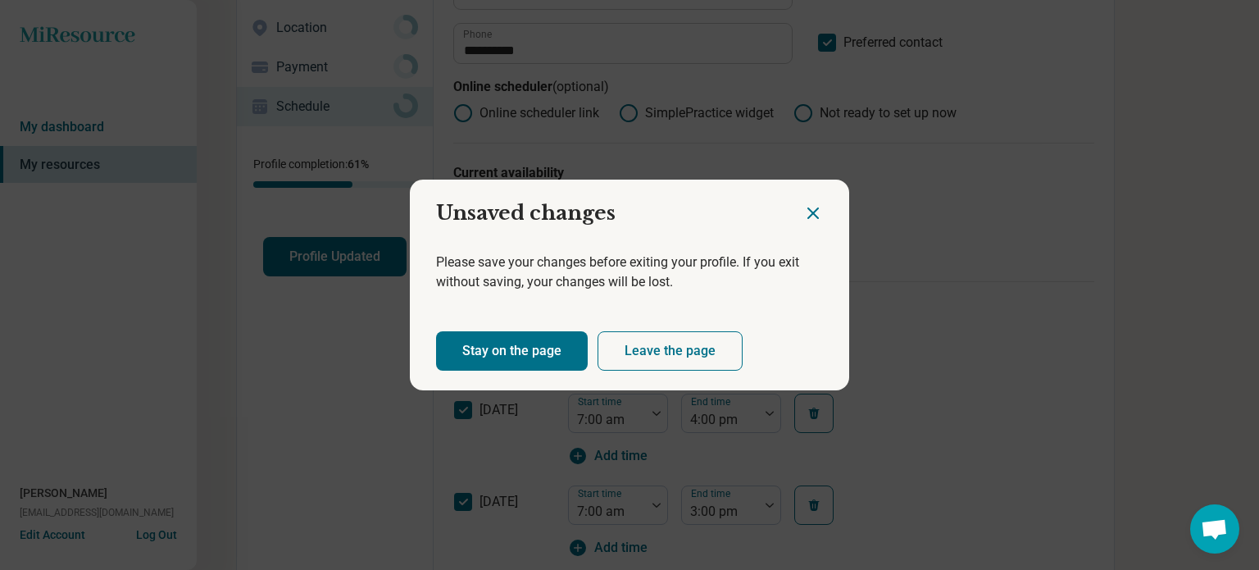
click at [525, 333] on button "Stay on the page" at bounding box center [512, 350] width 152 height 39
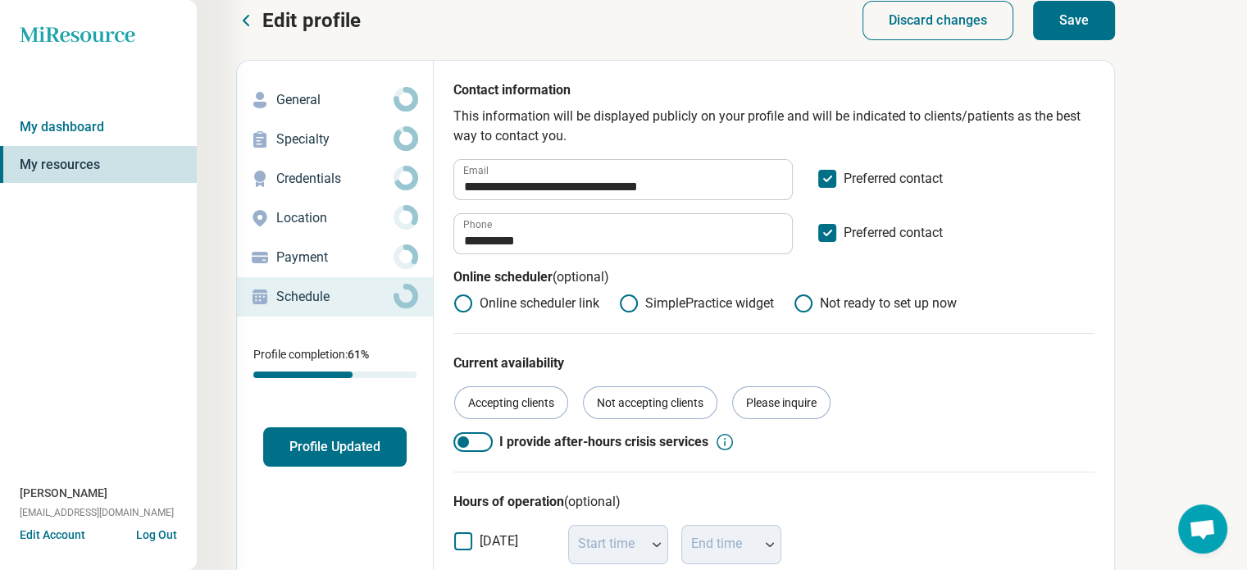
scroll to position [0, 0]
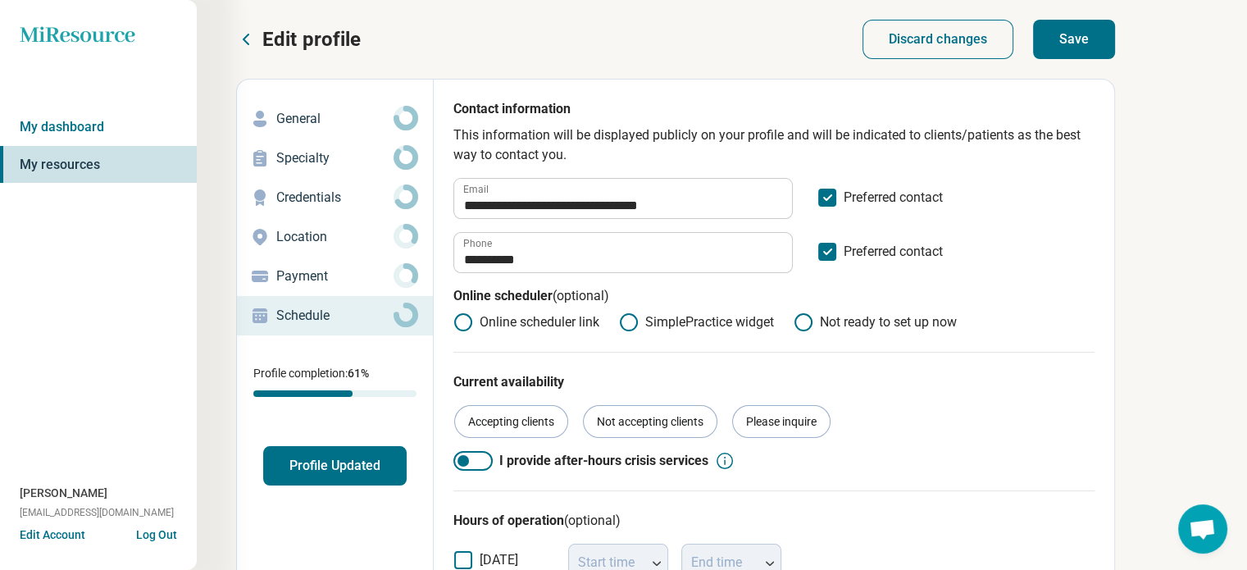
click at [1068, 32] on button "Save" at bounding box center [1074, 39] width 82 height 39
click at [54, 160] on link "My resources" at bounding box center [98, 165] width 197 height 38
